Goal: Information Seeking & Learning: Find specific fact

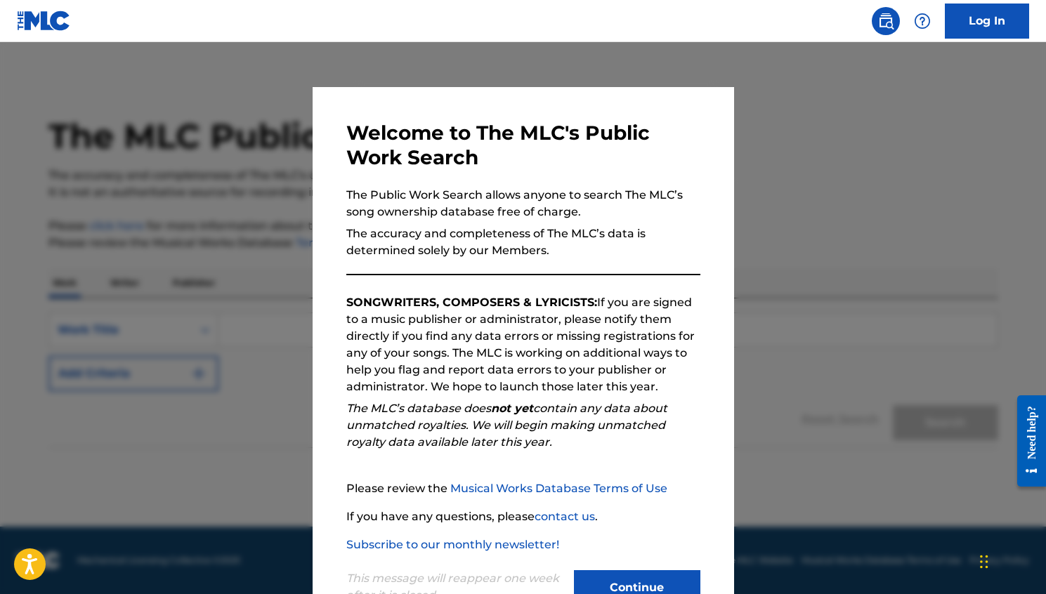
click at [603, 570] on div "This message will reappear one week after it is closed. Continue" at bounding box center [523, 581] width 354 height 55
click at [603, 575] on button "Continue" at bounding box center [637, 587] width 126 height 35
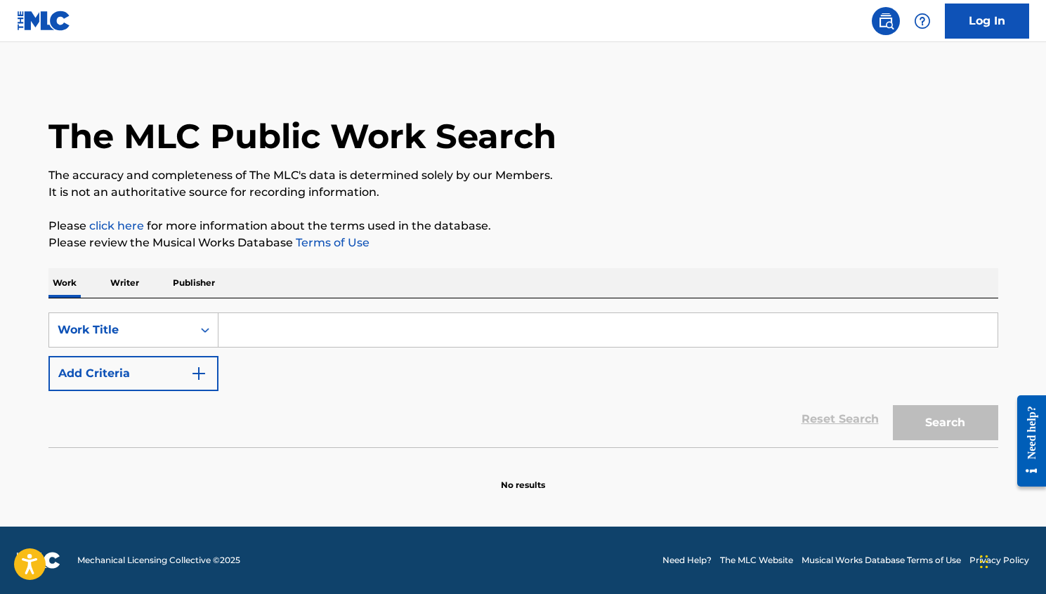
click at [261, 354] on div "SearchWithCriteriaad136beb-94b4-4355-864b-40e14d3b5b24 Work Title Add Criteria" at bounding box center [523, 352] width 950 height 79
click at [256, 344] on input "Search Form" at bounding box center [607, 330] width 779 height 34
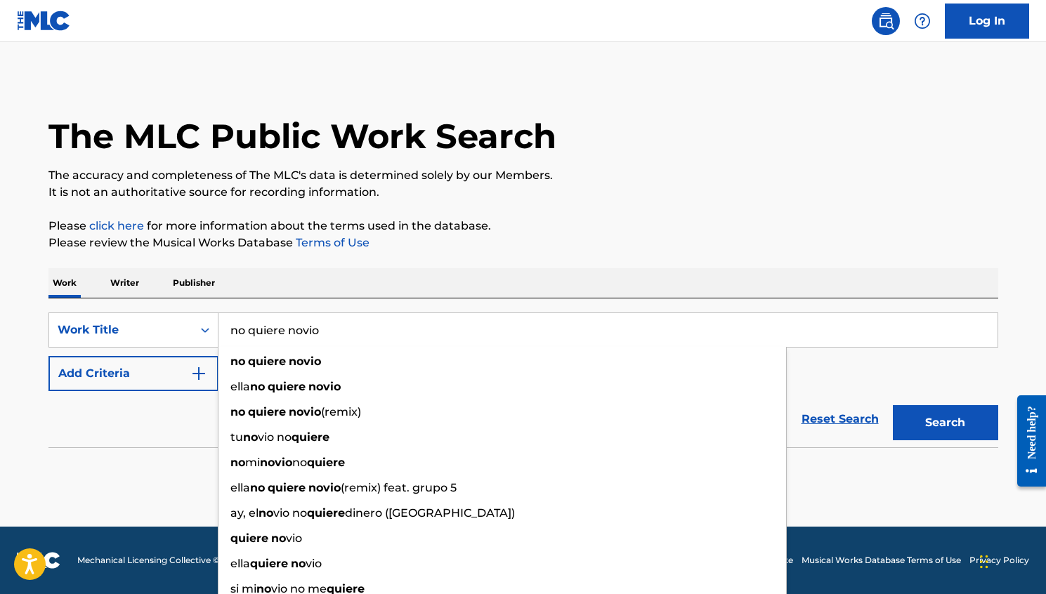
type input "no quiere novio"
click at [182, 424] on div "Reset Search Search" at bounding box center [523, 419] width 950 height 56
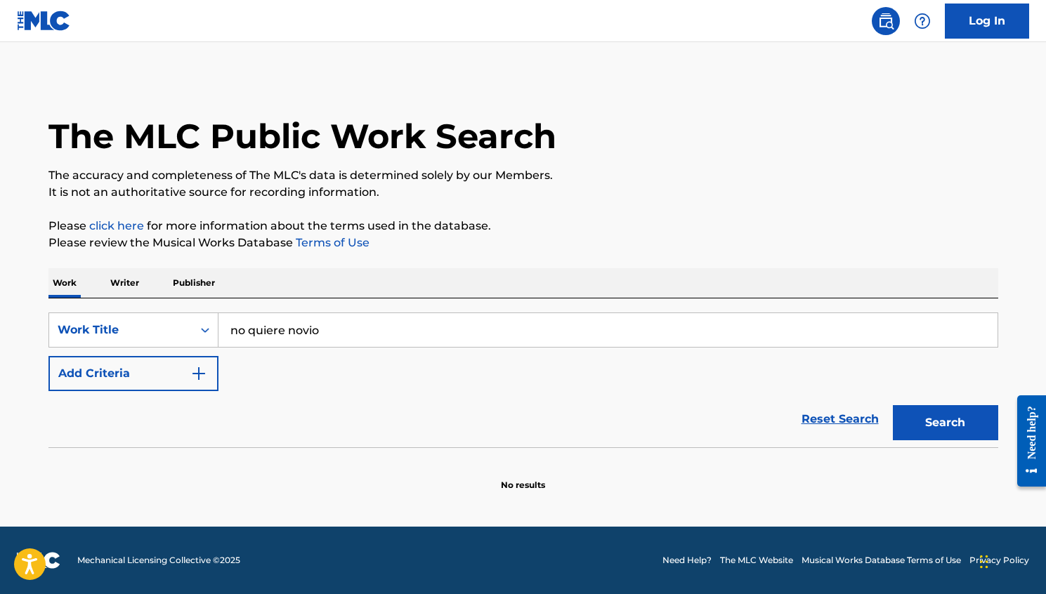
click at [203, 386] on button "Add Criteria" at bounding box center [133, 373] width 170 height 35
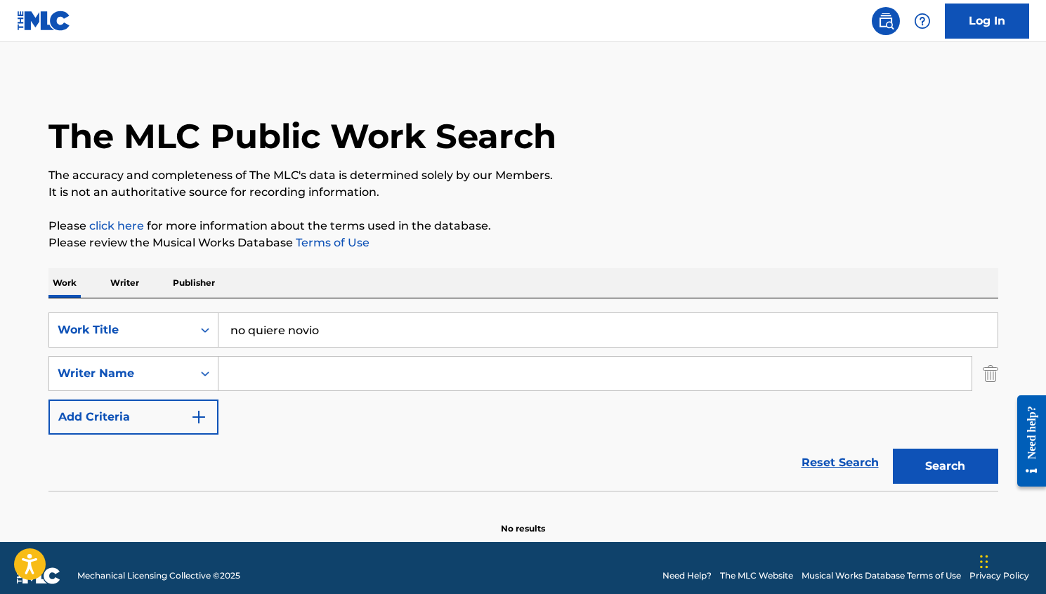
click at [271, 381] on input "Search Form" at bounding box center [594, 374] width 753 height 34
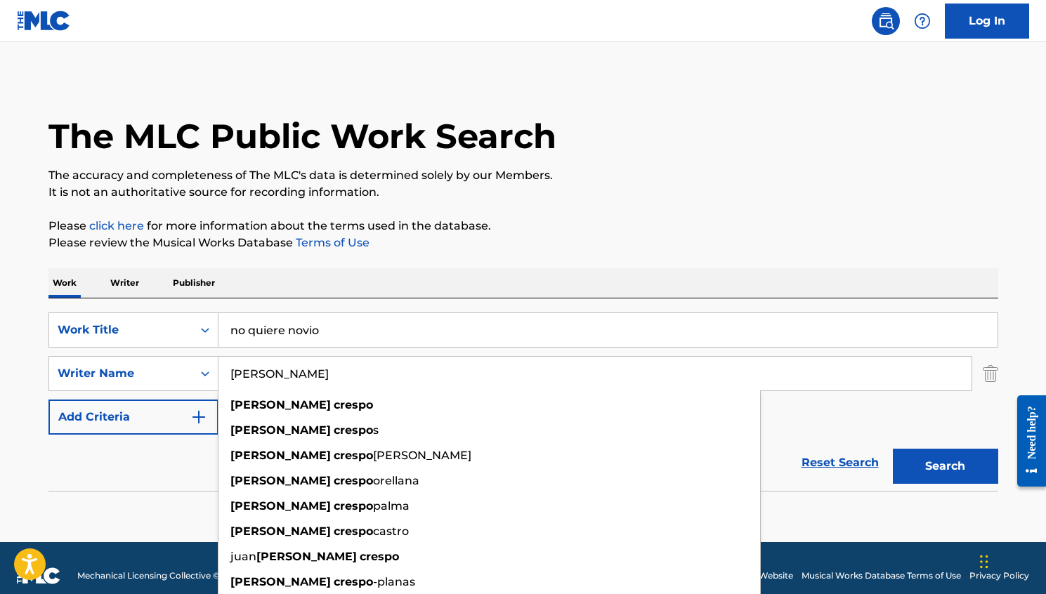
type input "[PERSON_NAME]"
click at [893, 449] on button "Search" at bounding box center [945, 466] width 105 height 35
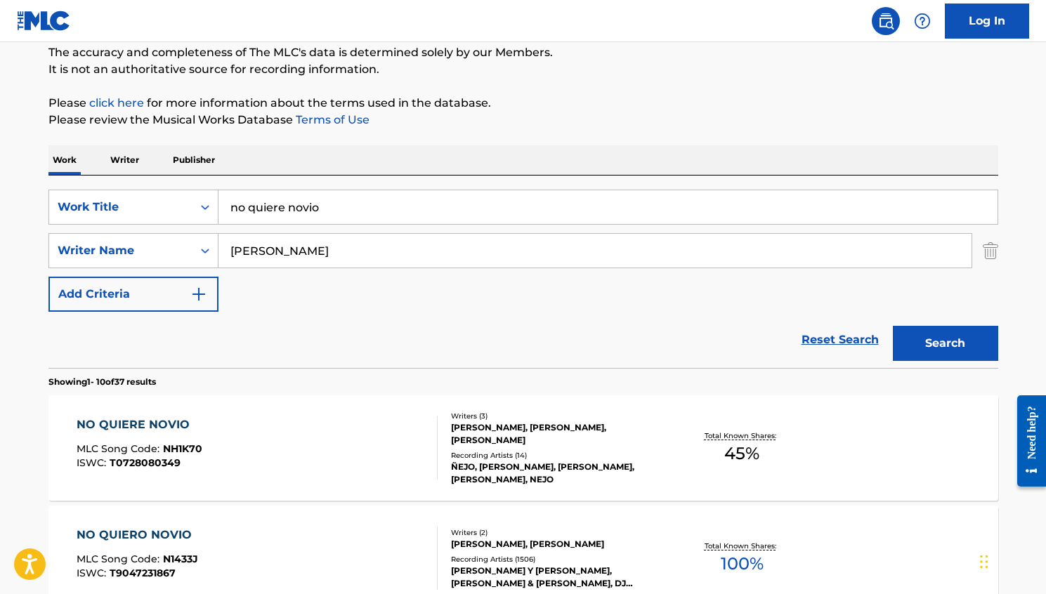
scroll to position [147, 0]
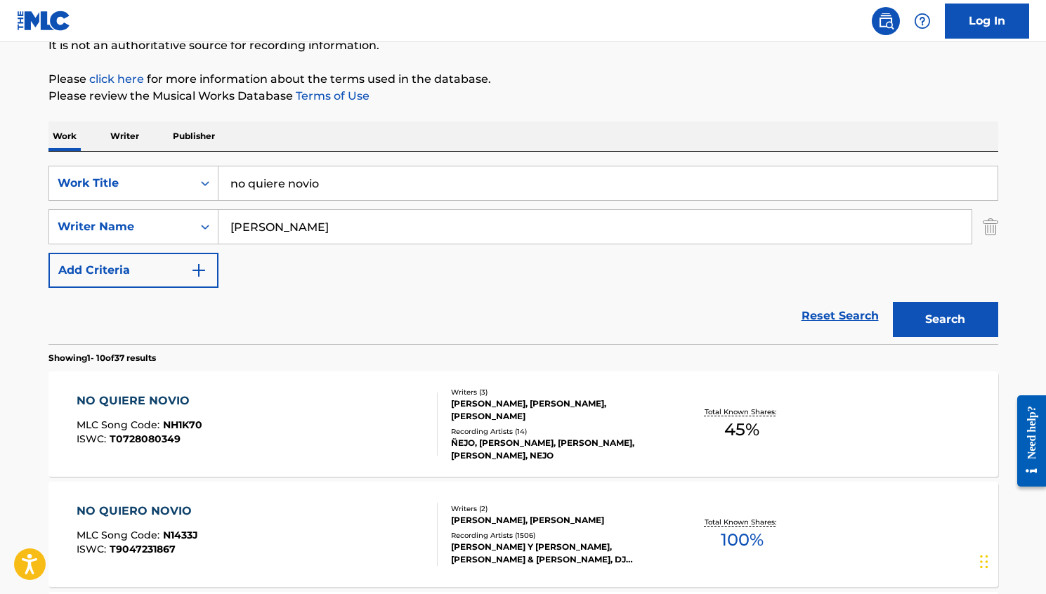
click at [175, 387] on div "NO QUIERE NOVIO MLC Song Code : NH1K70 ISWC : T0728080349 Writers ( 3 ) [PERSON…" at bounding box center [523, 424] width 950 height 105
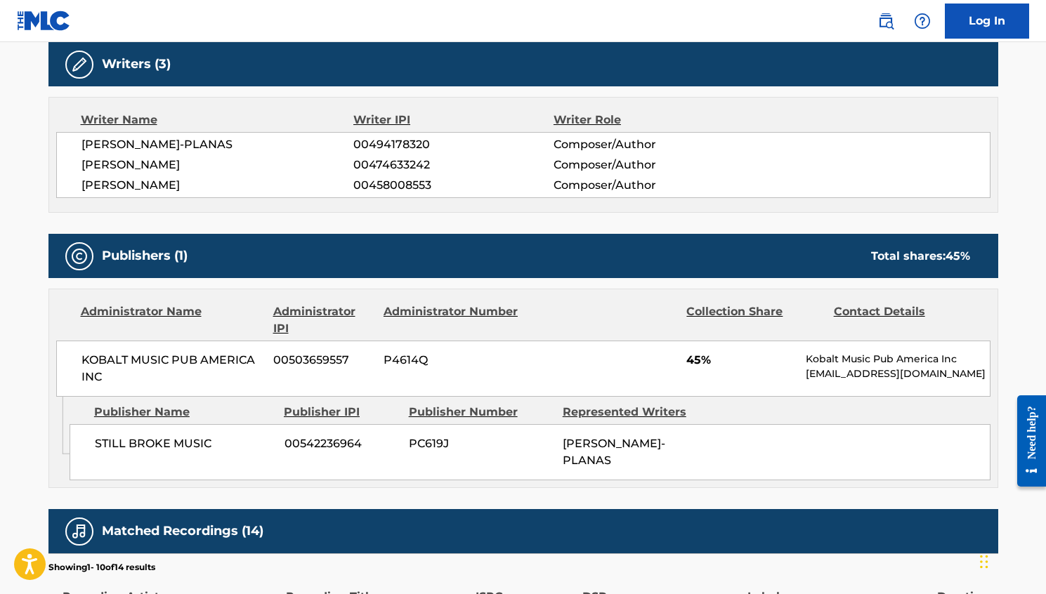
scroll to position [459, 0]
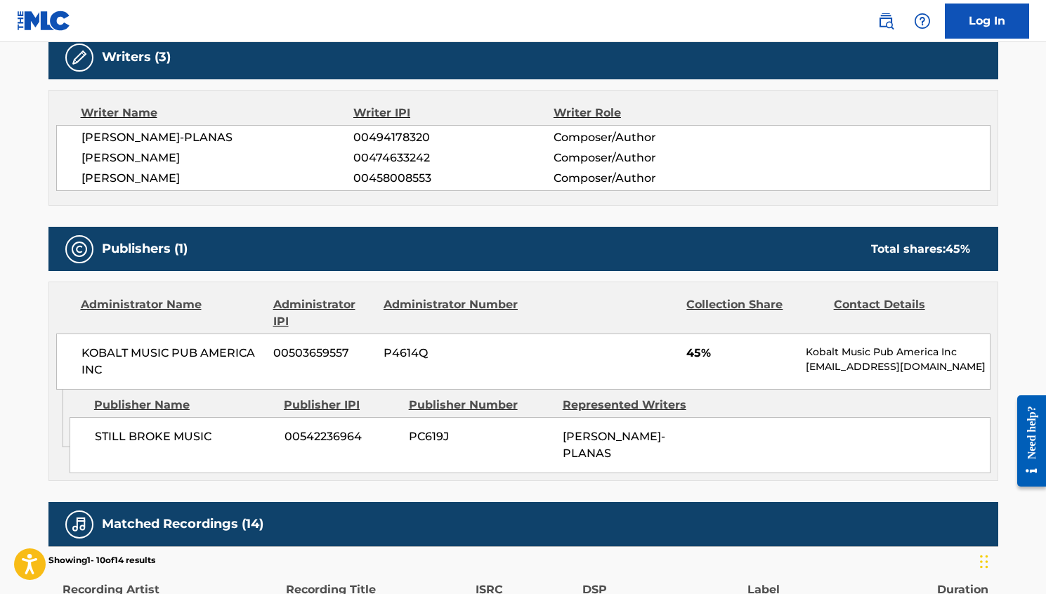
drag, startPoint x: 203, startPoint y: 152, endPoint x: 67, endPoint y: 152, distance: 135.6
click at [67, 152] on div "[PERSON_NAME]-PLANAS 00494178320 Composer/Author [PERSON_NAME] 00474633242 Comp…" at bounding box center [523, 158] width 934 height 66
copy span "[PERSON_NAME]"
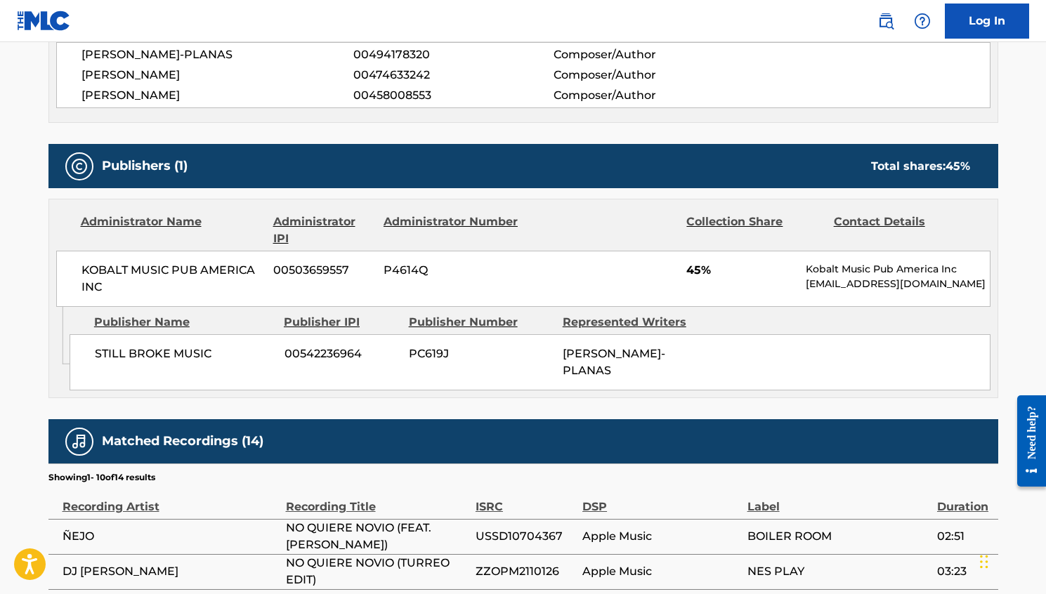
scroll to position [554, 0]
